Goal: Find specific page/section: Find specific page/section

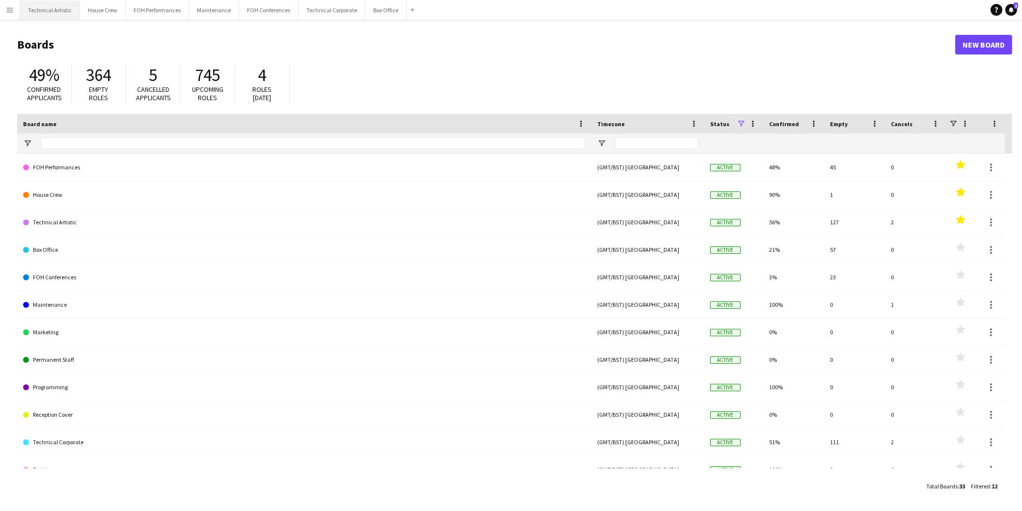
click at [69, 15] on button "Technical Artistic Close" at bounding box center [50, 9] width 60 height 19
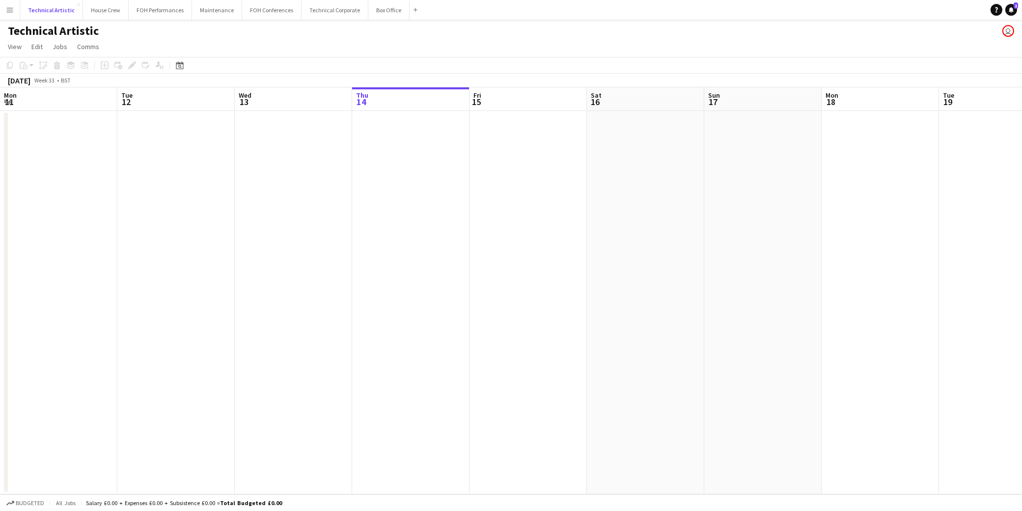
scroll to position [0, 234]
click at [178, 61] on icon "Date picker" at bounding box center [180, 65] width 8 height 8
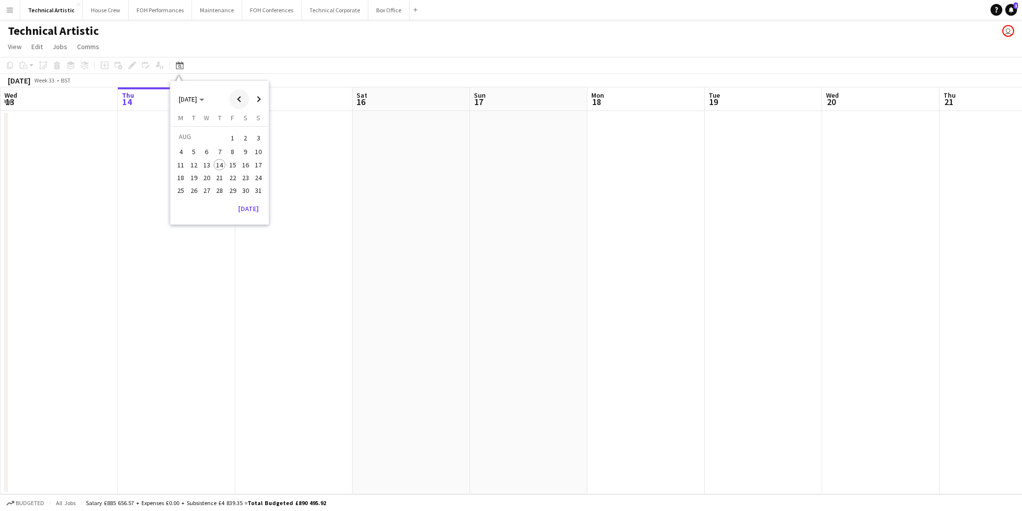
click at [244, 101] on span "Previous month" at bounding box center [239, 99] width 20 height 20
click at [245, 153] on span "5" at bounding box center [246, 150] width 12 height 12
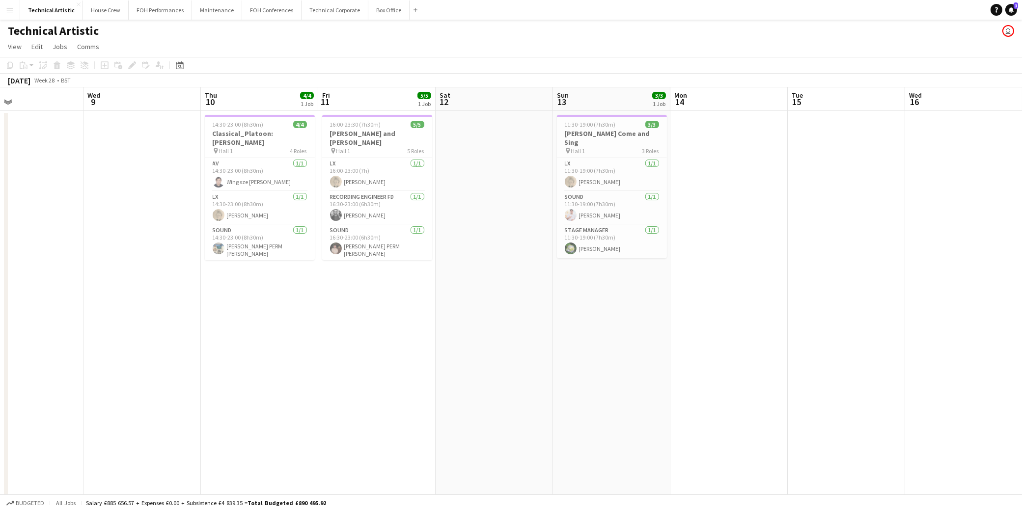
drag, startPoint x: 884, startPoint y: 334, endPoint x: 121, endPoint y: 292, distance: 763.8
click at [121, 292] on app-calendar-viewport "Sun 6 4/4 1 Job Mon 7 Tue 8 Wed 9 Thu 10 4/4 1 Job Fri 11 5/5 1 Job Sat 12 Sun …" at bounding box center [511, 297] width 1022 height 421
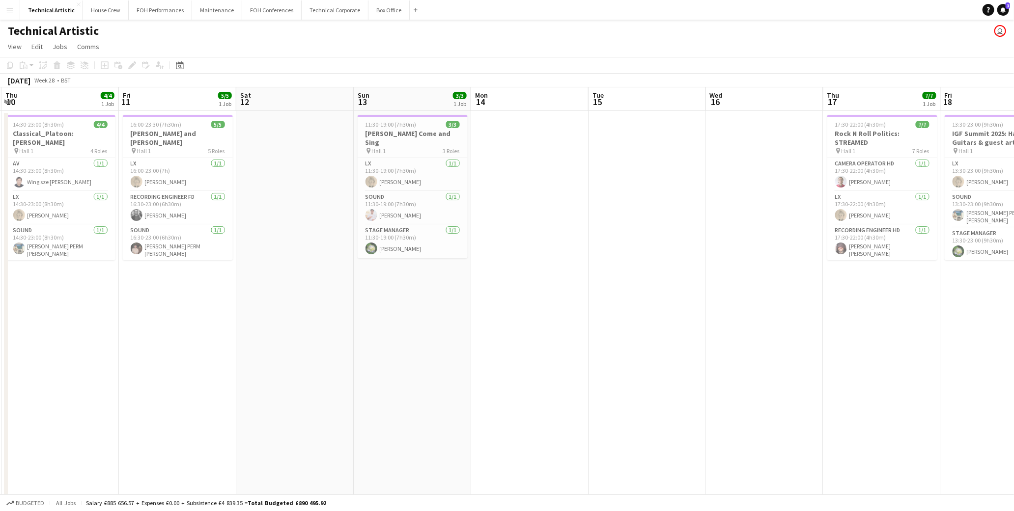
drag, startPoint x: 737, startPoint y: 343, endPoint x: 172, endPoint y: 288, distance: 566.9
click at [163, 288] on app-calendar-viewport "Sun 6 4/4 1 Job Mon 7 Tue 8 Wed 9 Thu 10 4/4 1 Job Fri 11 5/5 1 Job Sat 12 Sun …" at bounding box center [507, 297] width 1014 height 421
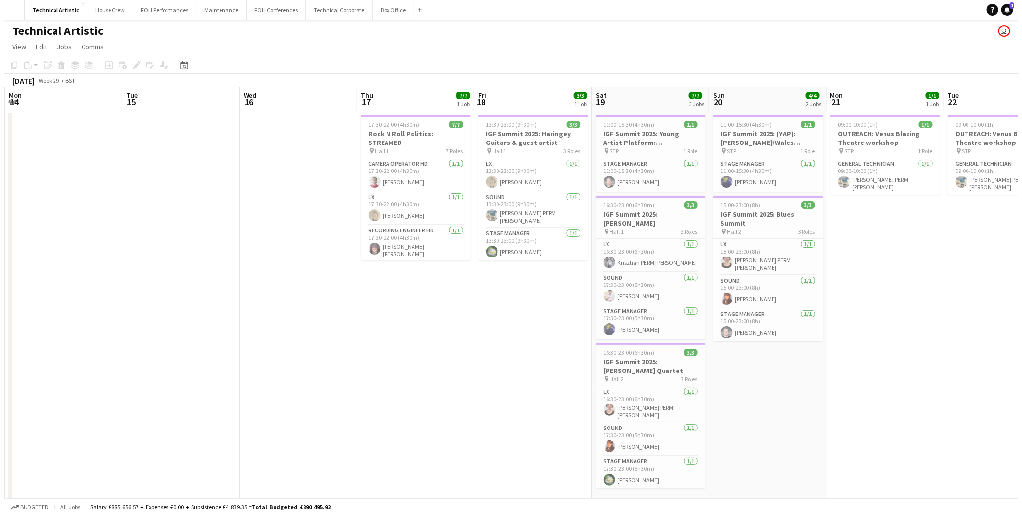
scroll to position [0, 352]
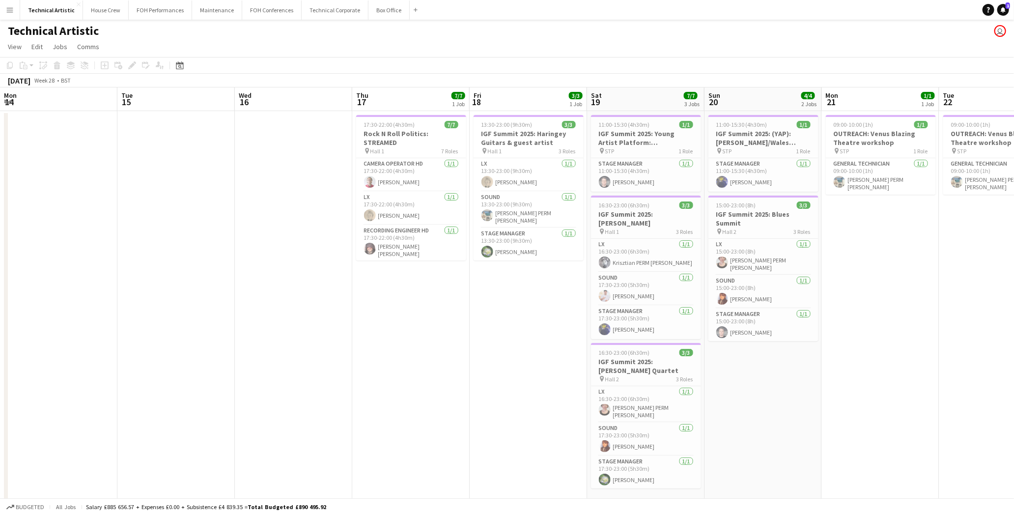
drag, startPoint x: 858, startPoint y: 398, endPoint x: 772, endPoint y: 386, distance: 87.7
click at [772, 386] on app-calendar-viewport "Fri 11 5/5 1 Job Sat 12 Sun 13 3/3 1 Job Mon 14 Tue 15 Wed 16 Thu 17 7/7 1 Job …" at bounding box center [507, 297] width 1014 height 421
click at [170, 14] on button "FOH Performances Close" at bounding box center [160, 9] width 63 height 19
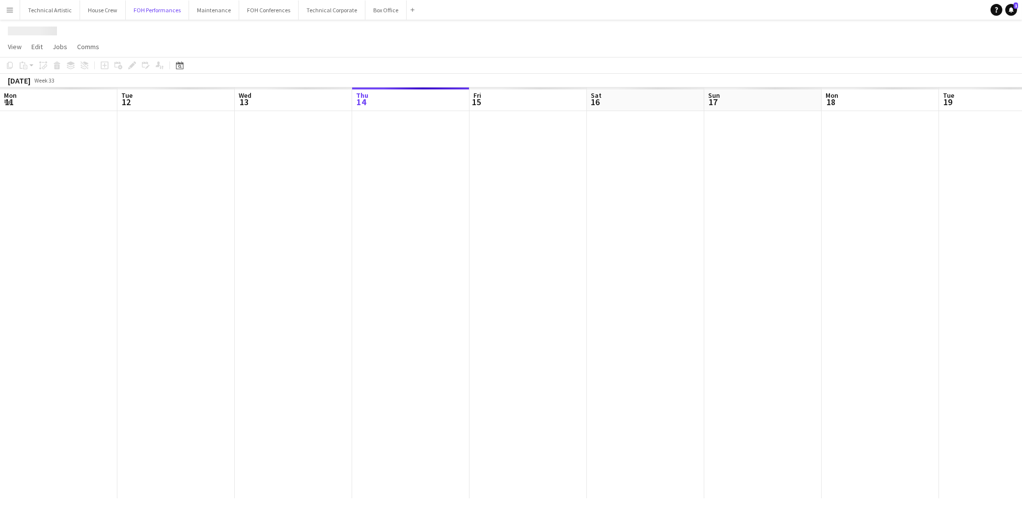
scroll to position [0, 234]
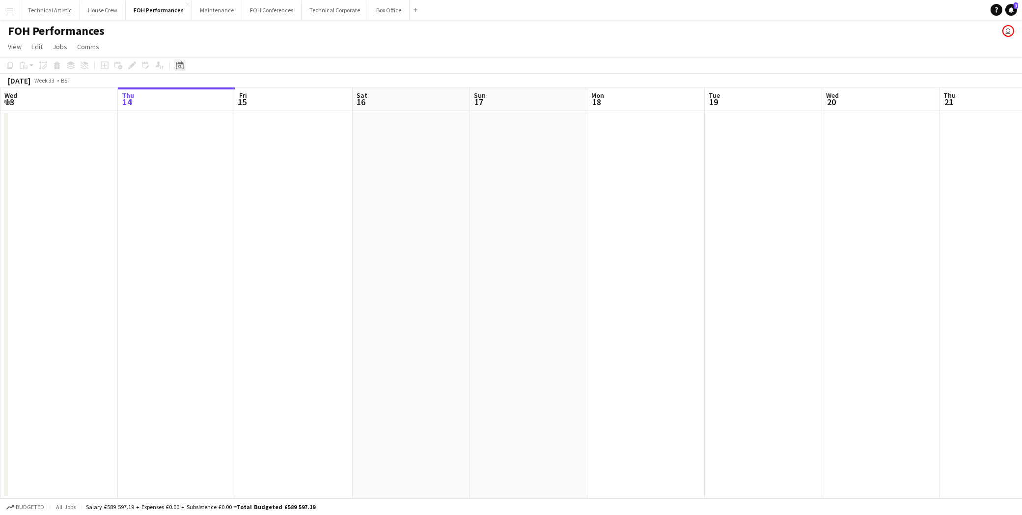
click at [182, 67] on icon "Date picker" at bounding box center [180, 65] width 8 height 8
click at [238, 101] on span "Previous month" at bounding box center [239, 99] width 20 height 20
click at [247, 174] on span "19" at bounding box center [246, 175] width 12 height 12
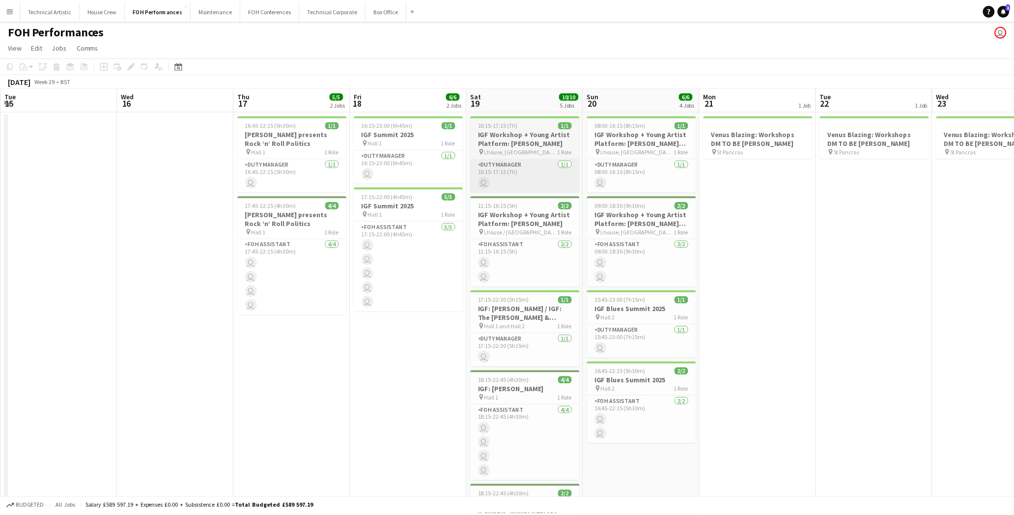
scroll to position [0, 337]
